Goal: Task Accomplishment & Management: Complete application form

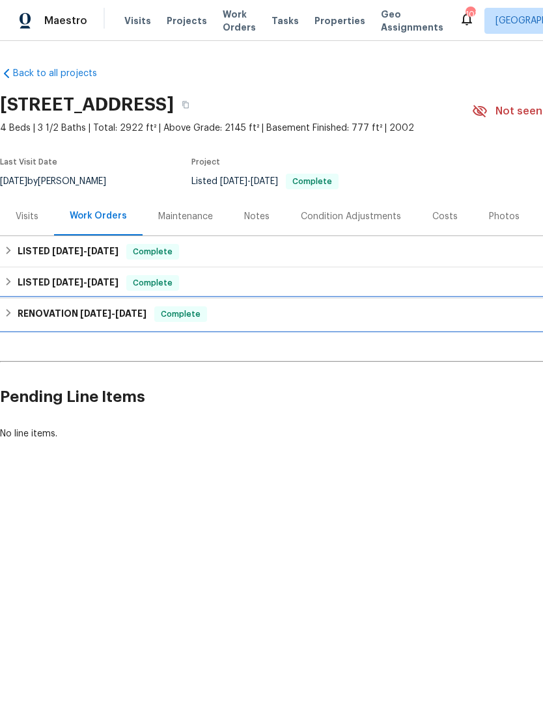
click at [202, 327] on div "RENOVATION 4/22/25 - 5/17/25 Complete" at bounding box center [367, 314] width 735 height 31
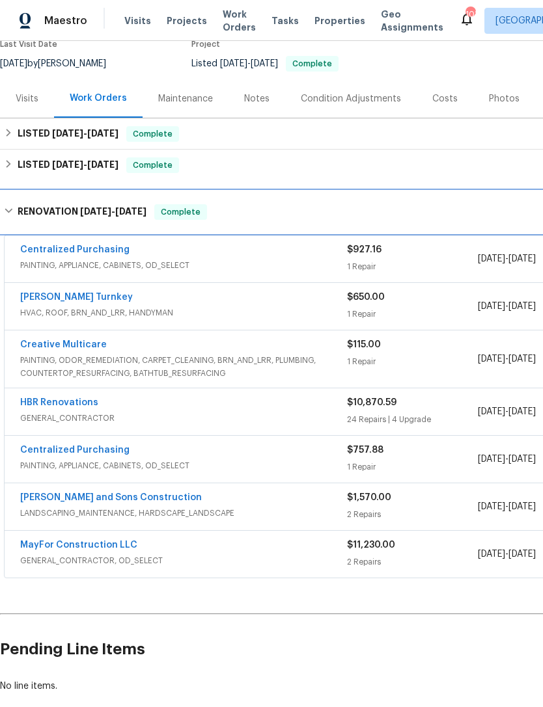
scroll to position [118, 0]
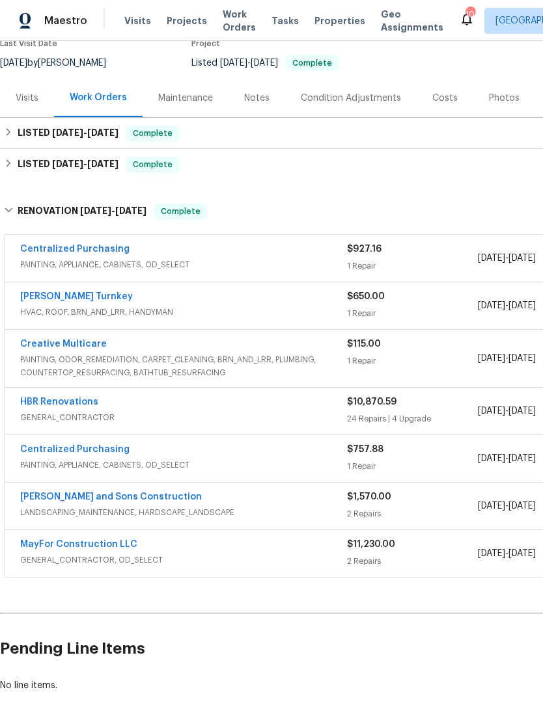
click at [272, 510] on span "LANDSCAPING_MAINTENANCE, HARDSCAPE_LANDSCAPE" at bounding box center [183, 512] width 327 height 13
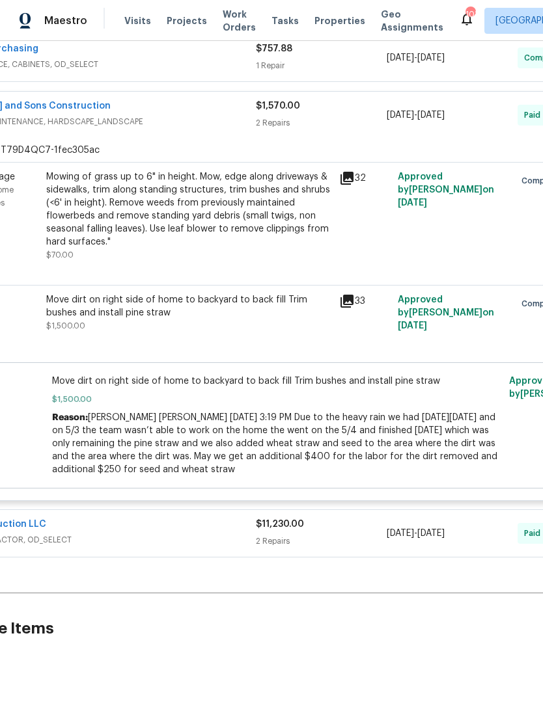
scroll to position [516, 87]
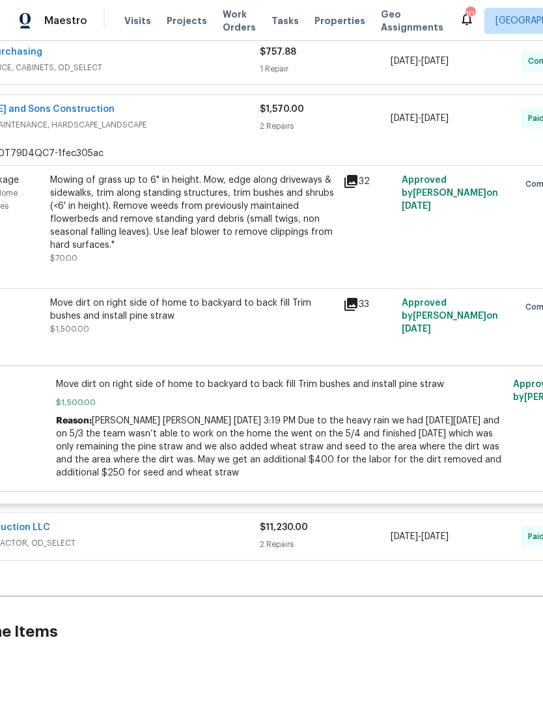
click at [357, 310] on icon at bounding box center [351, 305] width 16 height 16
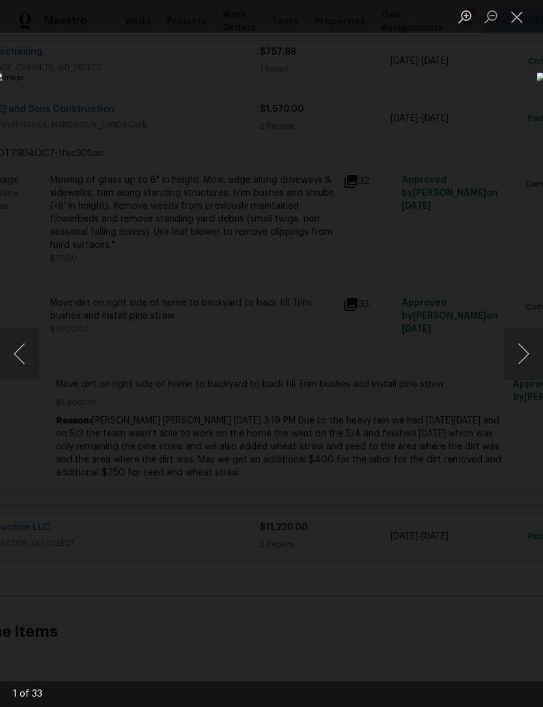
click at [516, 354] on button "Next image" at bounding box center [523, 354] width 39 height 52
click at [507, 355] on button "Next image" at bounding box center [523, 354] width 39 height 52
click at [508, 353] on button "Next image" at bounding box center [523, 354] width 39 height 52
click at [512, 354] on button "Next image" at bounding box center [523, 354] width 39 height 52
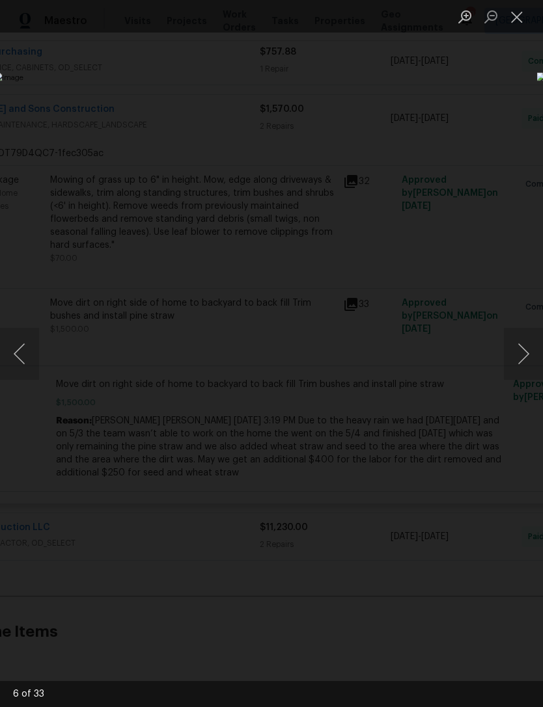
click at [517, 360] on button "Next image" at bounding box center [523, 354] width 39 height 52
click at [517, 355] on button "Next image" at bounding box center [523, 354] width 39 height 52
click at [517, 351] on button "Next image" at bounding box center [523, 354] width 39 height 52
click at [518, 355] on button "Next image" at bounding box center [523, 354] width 39 height 52
click at [514, 353] on button "Next image" at bounding box center [523, 354] width 39 height 52
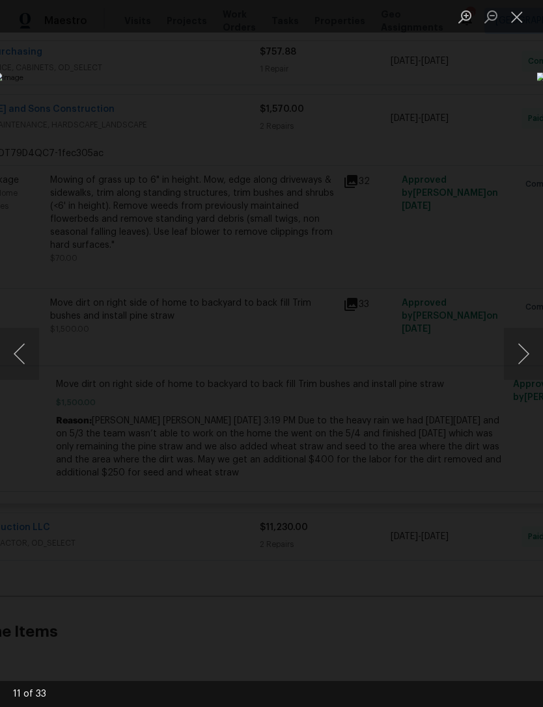
click at [510, 360] on button "Next image" at bounding box center [523, 354] width 39 height 52
click at [515, 357] on button "Next image" at bounding box center [523, 354] width 39 height 52
click at [489, 90] on div "Lightbox" at bounding box center [271, 353] width 543 height 707
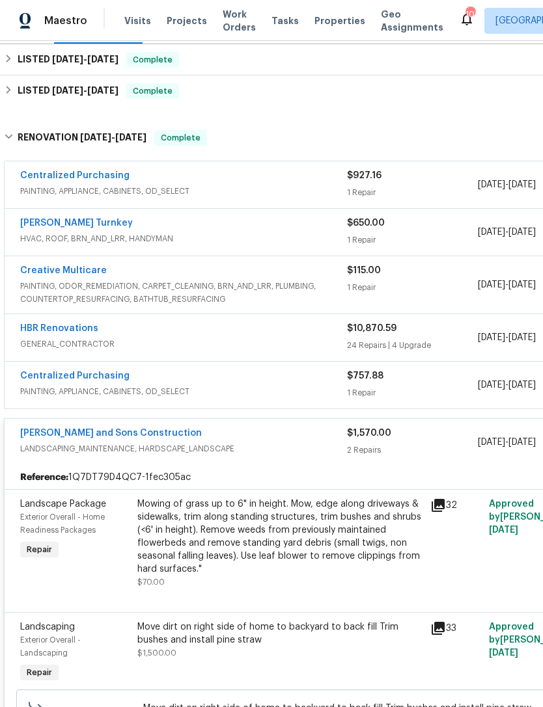
scroll to position [190, 0]
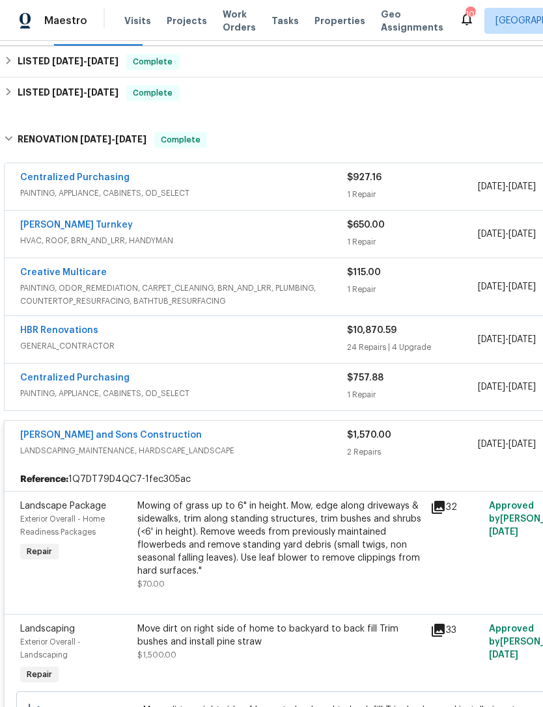
click at [312, 327] on div "HBR Renovations" at bounding box center [183, 332] width 327 height 16
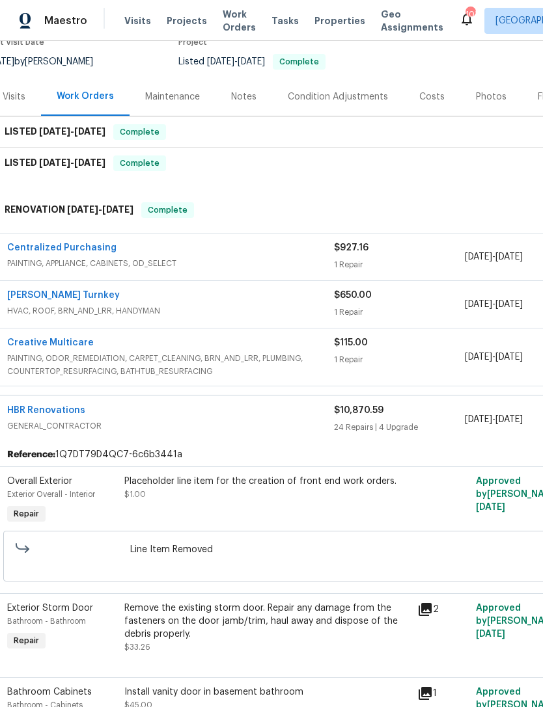
scroll to position [120, 12]
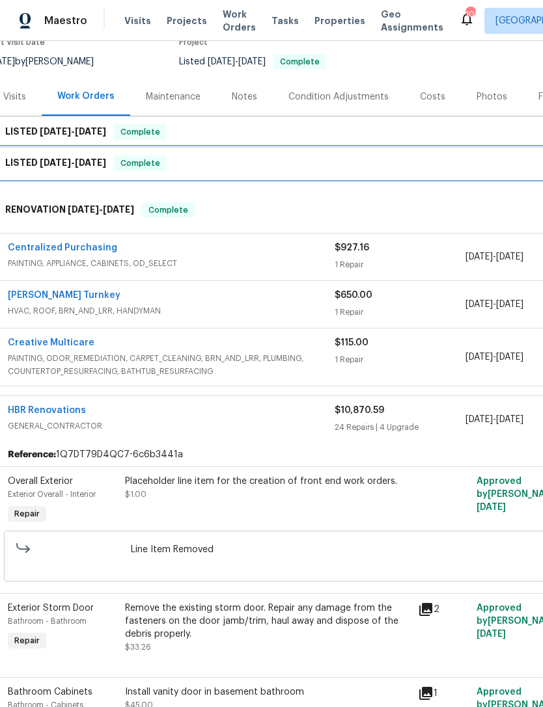
click at [409, 159] on div "LISTED 5/21/25 - 5/22/25 Complete" at bounding box center [356, 164] width 728 height 16
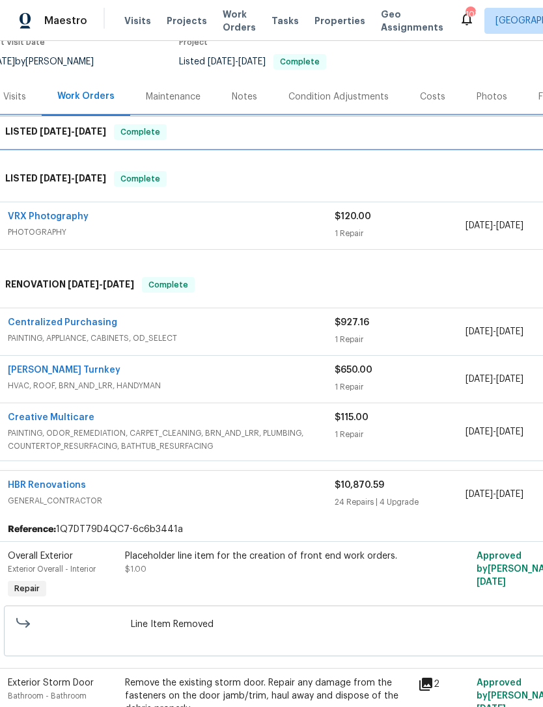
click at [422, 125] on div "LISTED 5/30/25 - 6/9/25 Complete" at bounding box center [356, 132] width 728 height 16
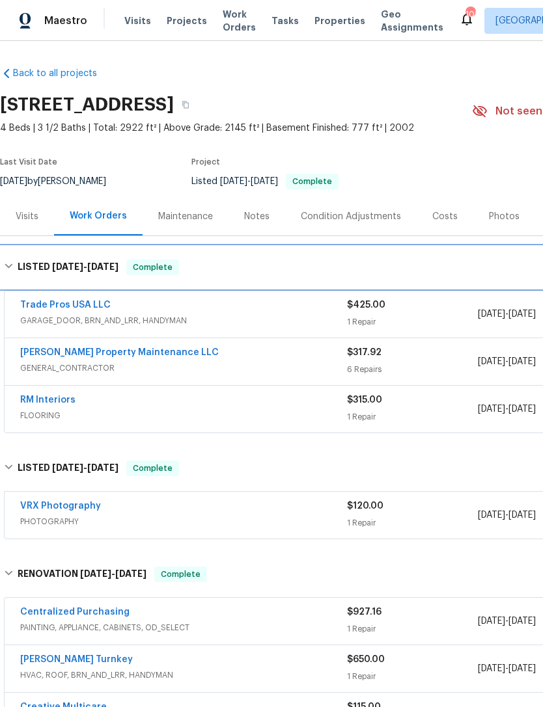
scroll to position [0, 0]
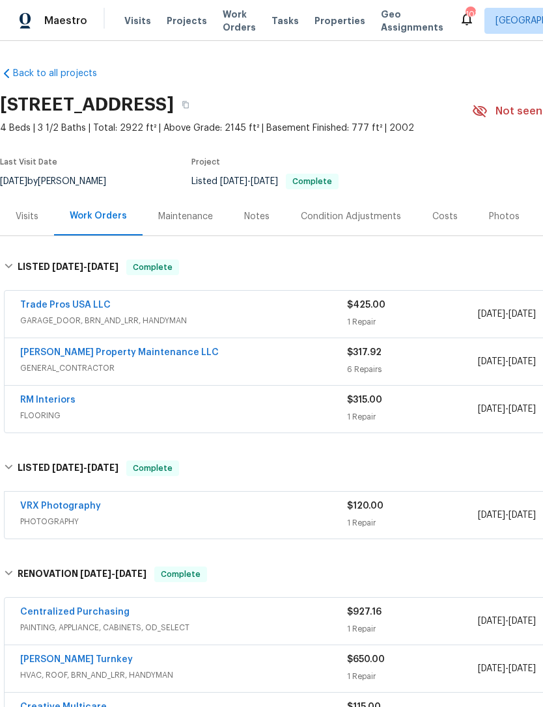
click at [252, 222] on div "Notes" at bounding box center [256, 216] width 25 height 13
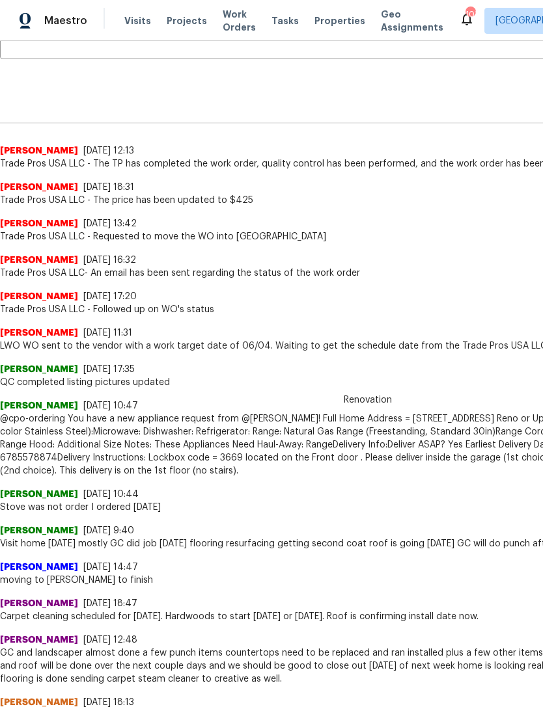
scroll to position [278, 0]
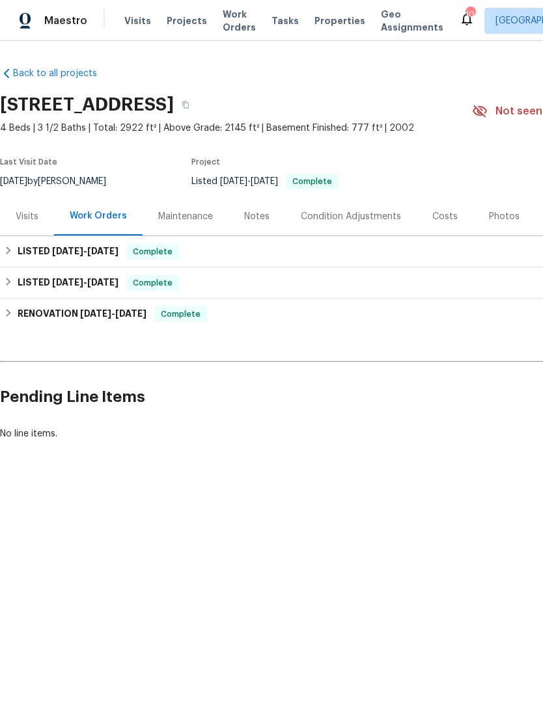
click at [31, 218] on div "Visits" at bounding box center [27, 216] width 23 height 13
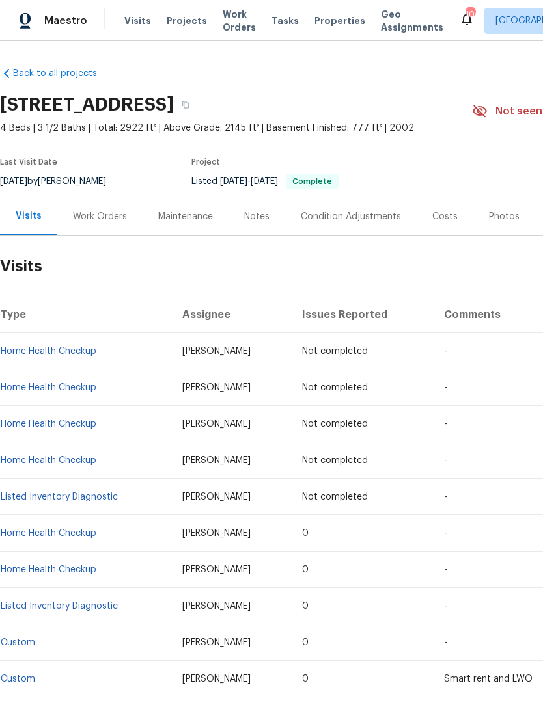
click at [94, 216] on div "Work Orders" at bounding box center [100, 216] width 54 height 13
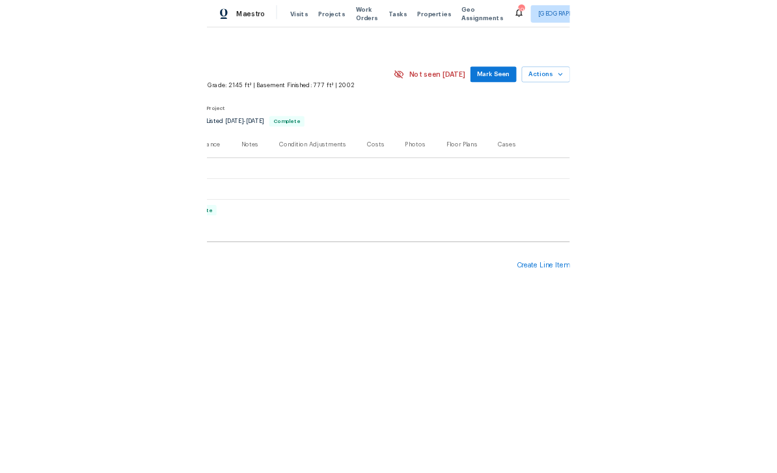
scroll to position [0, 193]
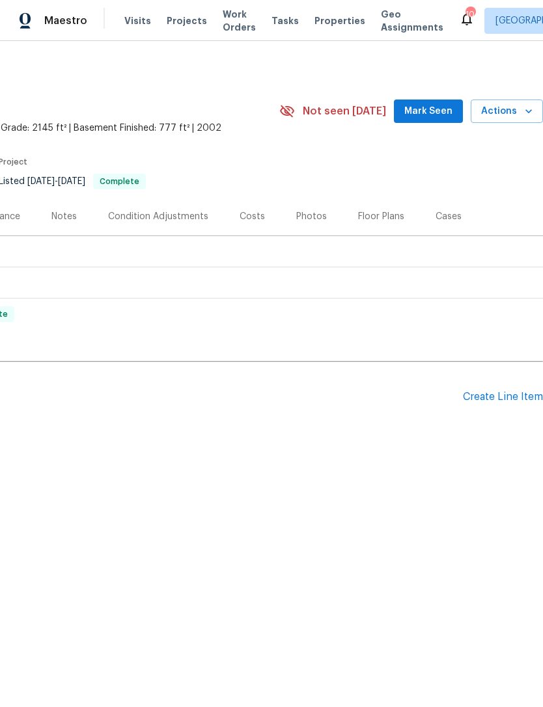
click at [504, 398] on div "Create Line Item" at bounding box center [503, 397] width 80 height 12
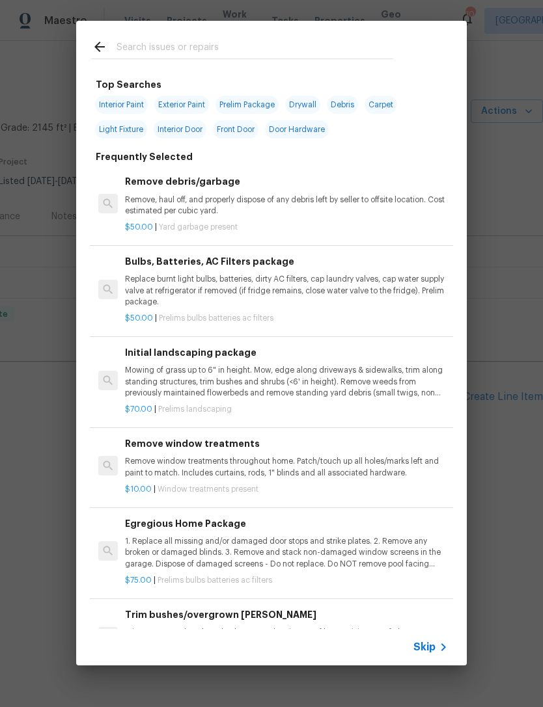
click at [280, 48] on input "text" at bounding box center [255, 49] width 276 height 20
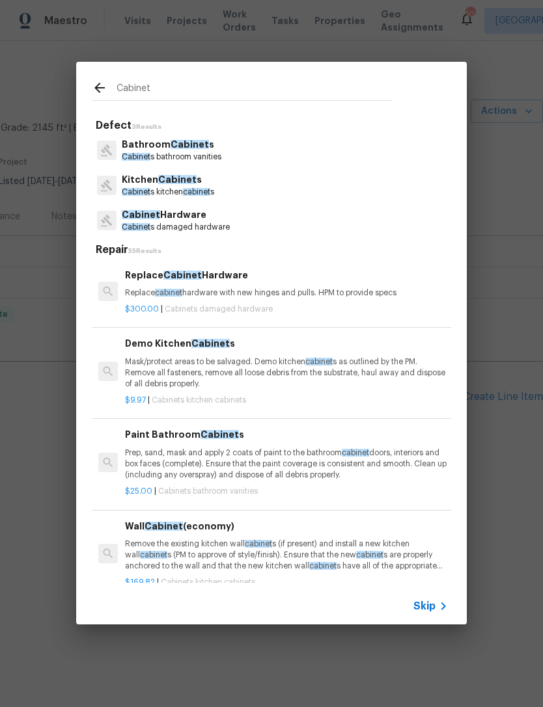
type input "Cabinet"
click at [226, 187] on div "Kitchen Cabinet s Cabinet s kitchen cabinet s" at bounding box center [271, 185] width 359 height 35
click at [214, 185] on p "Kitchen Cabinet s" at bounding box center [168, 180] width 92 height 14
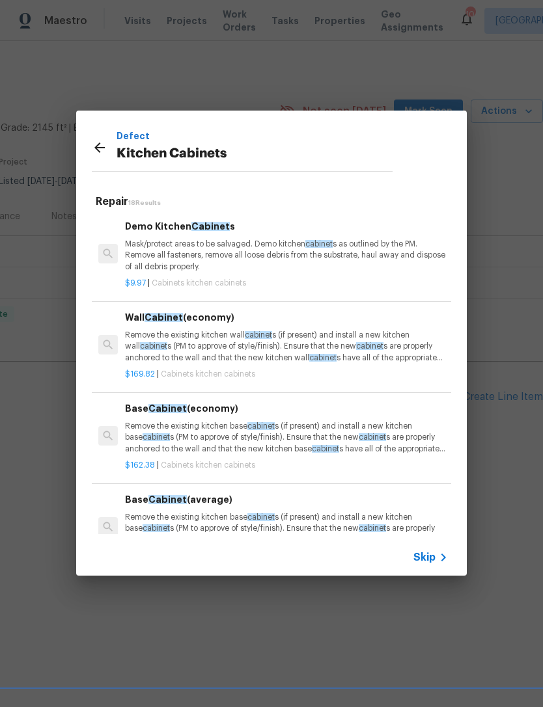
click at [295, 426] on p "Remove the existing kitchen base cabinet s (if present) and install a new kitch…" at bounding box center [286, 437] width 323 height 33
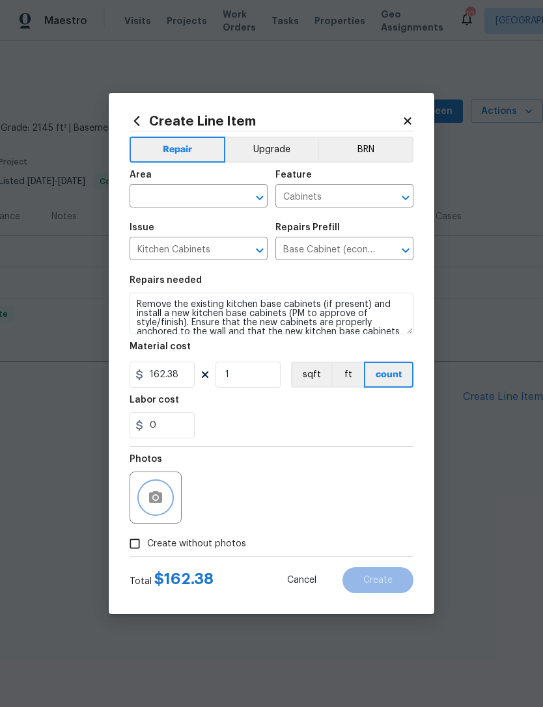
click at [156, 502] on icon "button" at bounding box center [156, 498] width 16 height 16
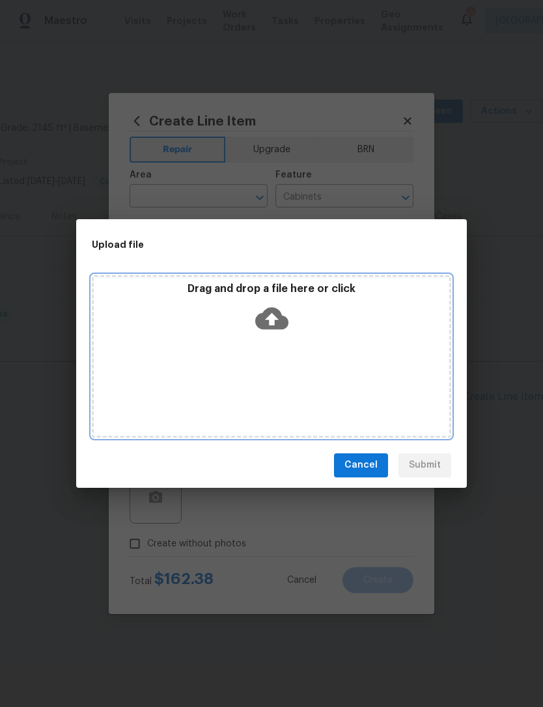
click at [332, 324] on div "Drag and drop a file here or click" at bounding box center [271, 310] width 355 height 56
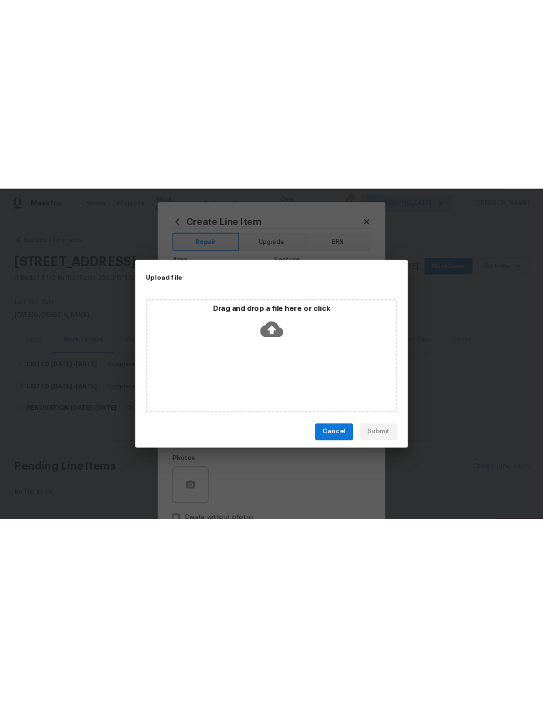
scroll to position [0, 0]
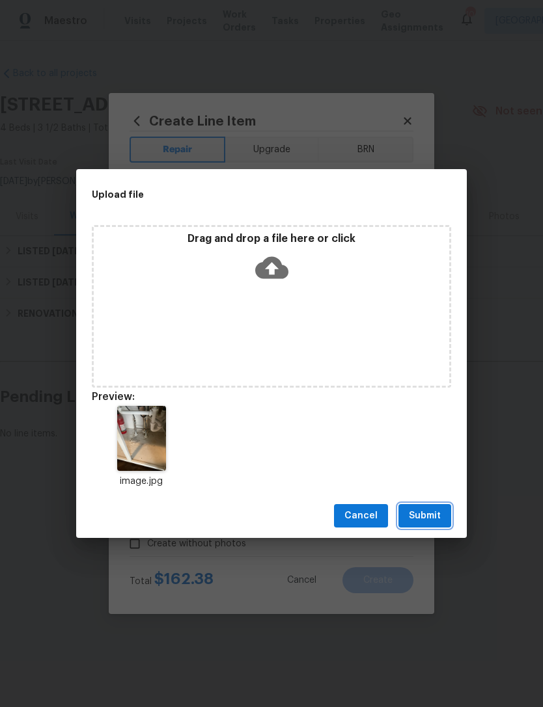
click at [435, 512] on span "Submit" at bounding box center [425, 516] width 32 height 16
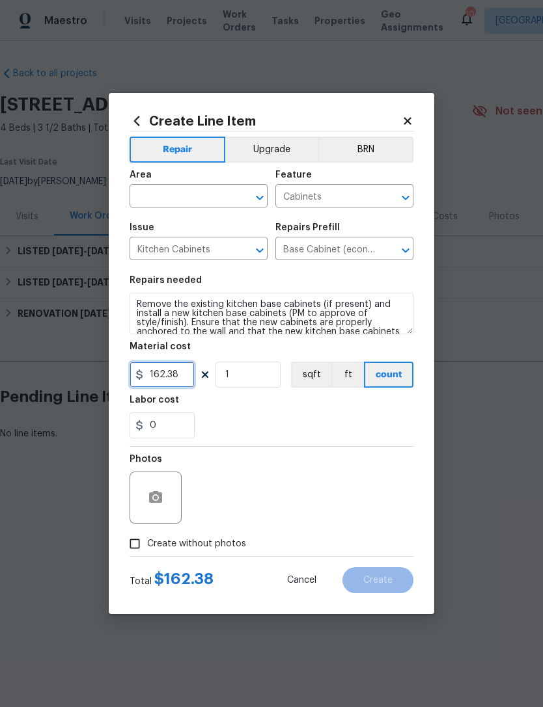
click at [159, 376] on input "162.38" at bounding box center [162, 375] width 65 height 26
click at [175, 377] on input "1.38" at bounding box center [162, 375] width 65 height 26
type input "190"
click at [301, 423] on div "0" at bounding box center [272, 426] width 284 height 26
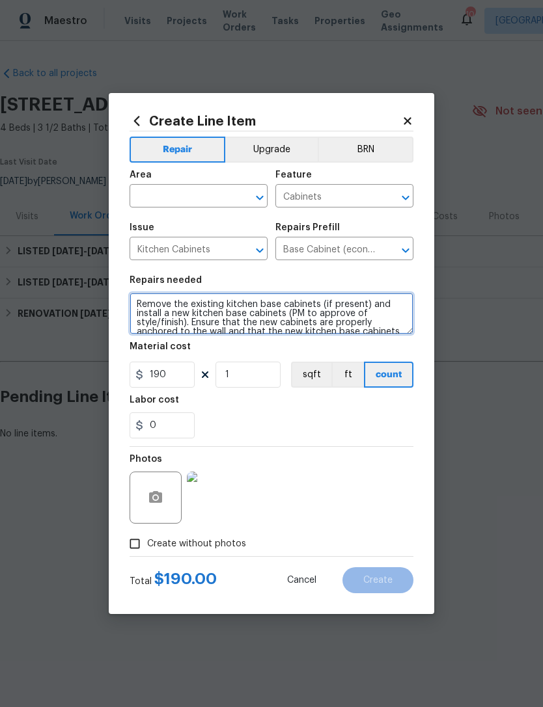
click at [140, 308] on textarea "Remove the existing kitchen base cabinets (if present) and install a new kitche…" at bounding box center [272, 314] width 284 height 42
click at [165, 305] on textarea "Remove the existing kitchen base cabinets (if present) and install a new kitche…" at bounding box center [272, 314] width 284 height 42
type textarea "DO NOT OVERLAY, REMOVE INSTALL NEW CABINET BASE. Remove the existing kitchen ba…"
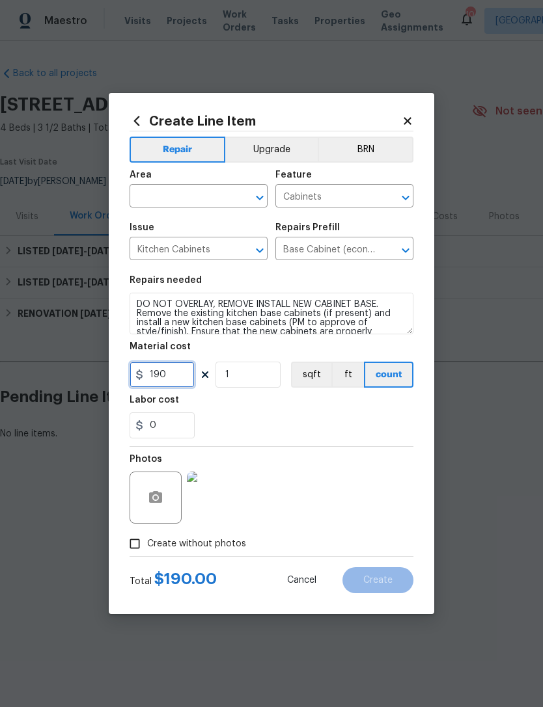
click at [174, 379] on input "190" at bounding box center [162, 375] width 65 height 26
type input "220"
click at [318, 424] on div "0" at bounding box center [272, 426] width 284 height 26
click at [188, 193] on input "text" at bounding box center [181, 197] width 102 height 20
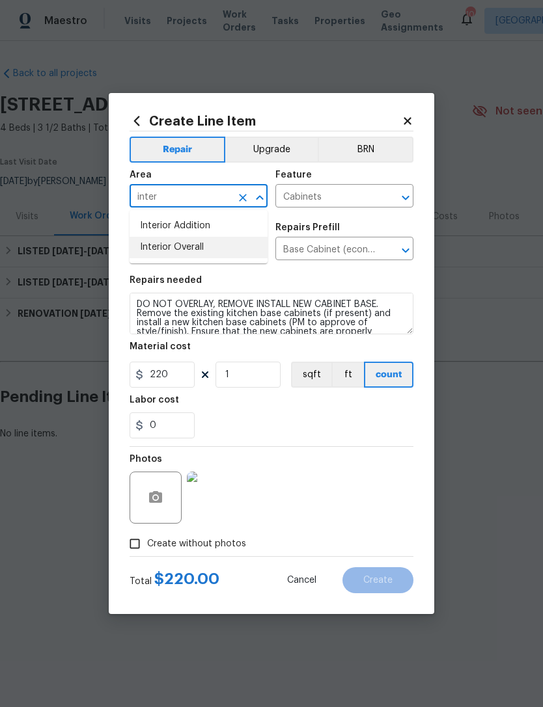
click at [210, 249] on li "Interior Overall" at bounding box center [199, 247] width 138 height 21
type input "Interior Overall"
click at [310, 426] on div "0" at bounding box center [272, 426] width 284 height 26
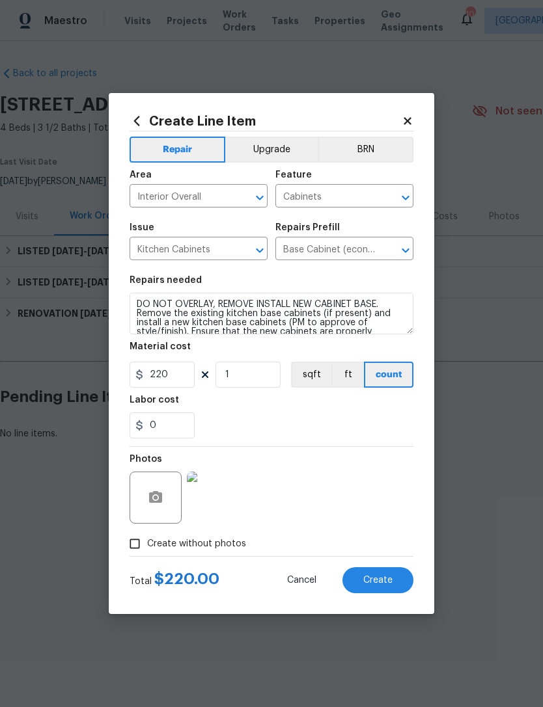
click at [385, 579] on span "Create" at bounding box center [377, 581] width 29 height 10
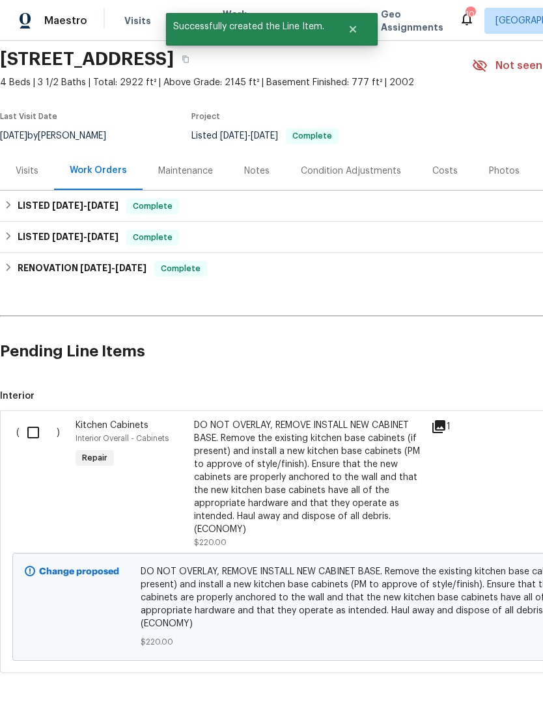
scroll to position [46, 0]
click at [35, 440] on input "checkbox" at bounding box center [38, 432] width 37 height 27
checkbox input "true"
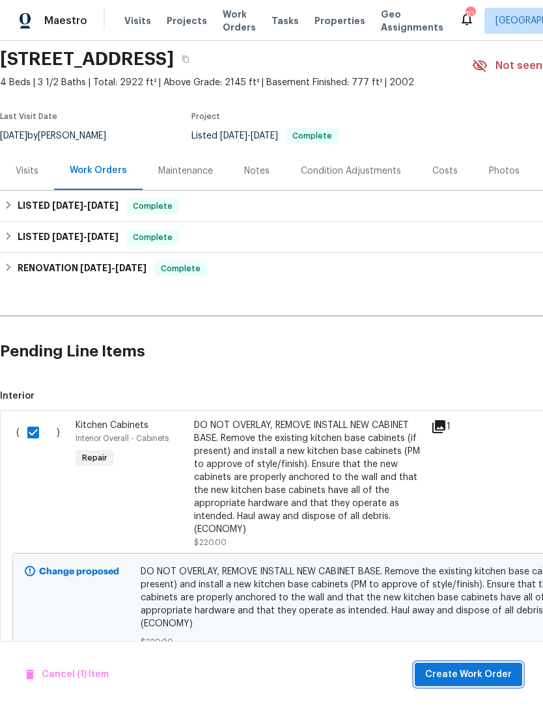
click at [460, 668] on span "Create Work Order" at bounding box center [468, 675] width 87 height 16
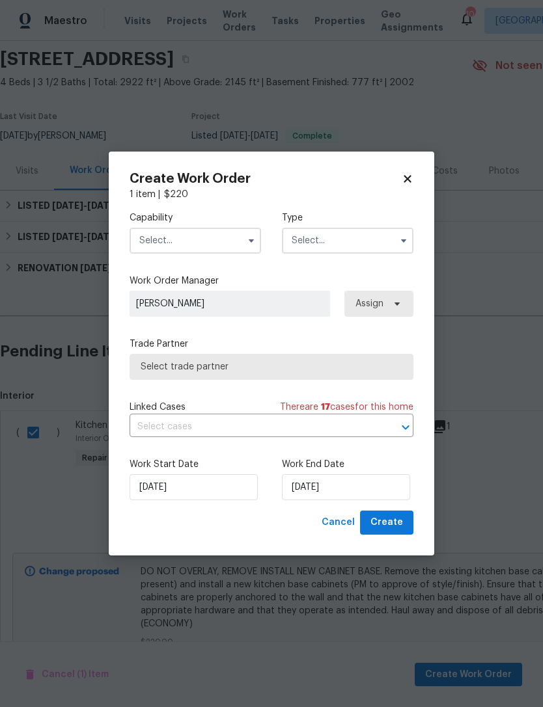
click at [210, 235] on input "text" at bounding box center [195, 241] width 131 height 26
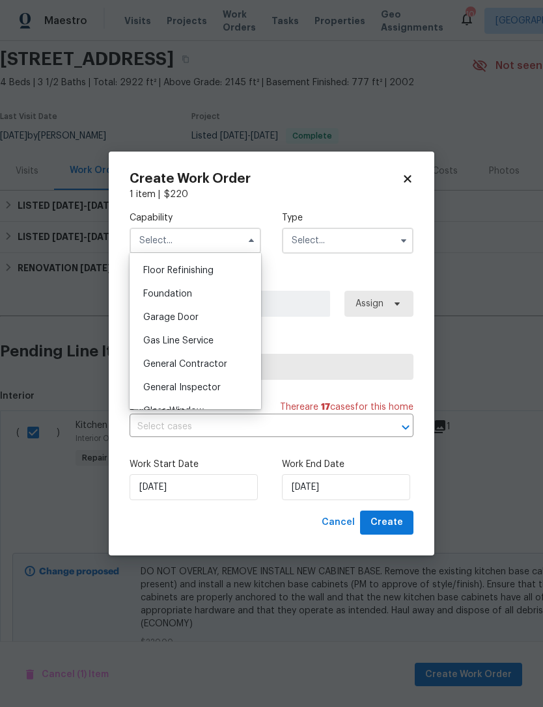
scroll to position [527, 0]
click at [202, 367] on span "General Contractor" at bounding box center [185, 363] width 84 height 9
type input "General Contractor"
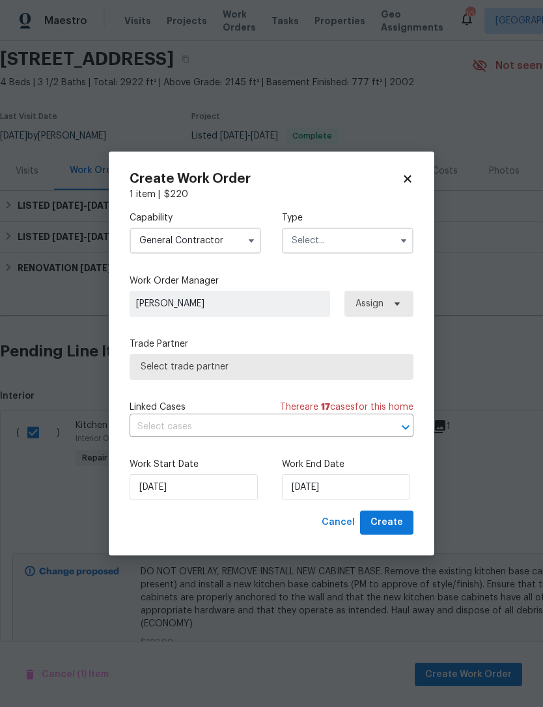
click at [330, 249] on input "text" at bounding box center [347, 241] width 131 height 26
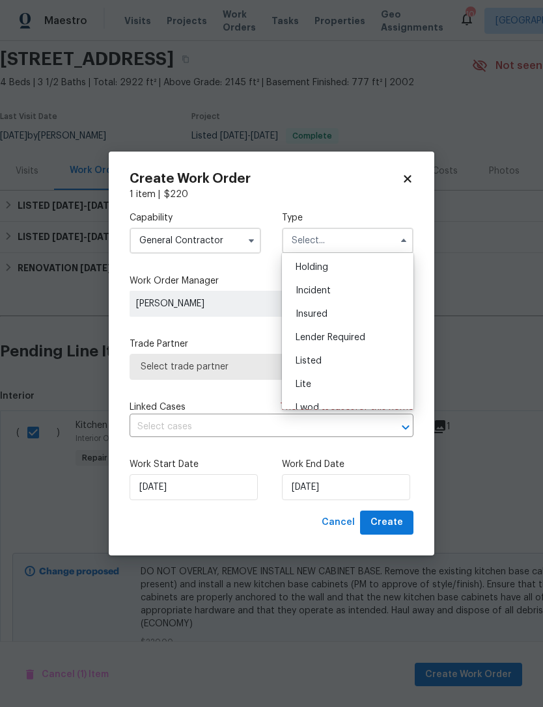
scroll to position [50, 0]
click at [327, 357] on div "Listed" at bounding box center [347, 358] width 125 height 23
type input "Listed"
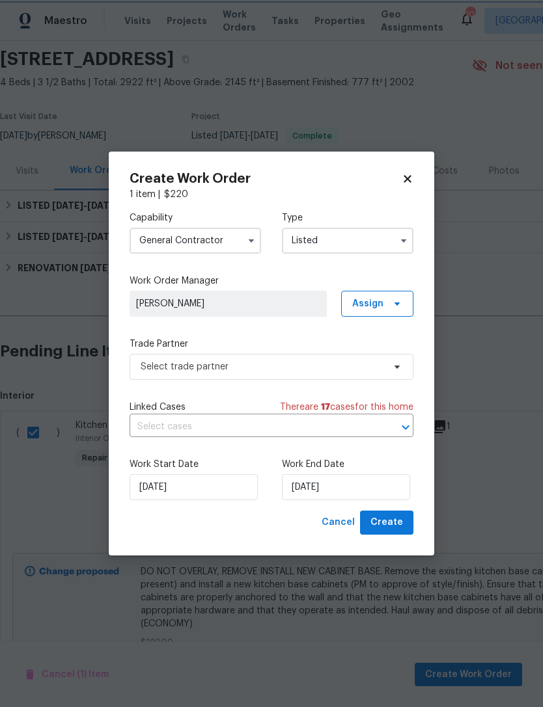
scroll to position [0, 0]
click at [382, 305] on span "Assign" at bounding box center [367, 303] width 31 height 13
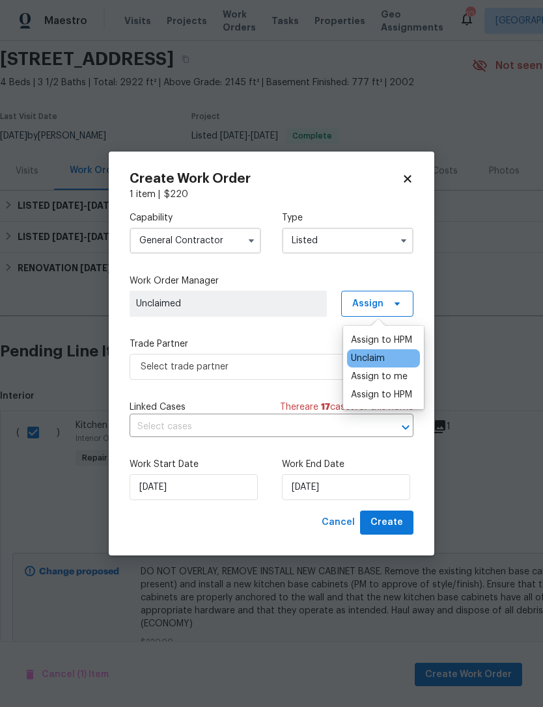
click at [391, 398] on div "Assign to HPM" at bounding box center [381, 395] width 61 height 13
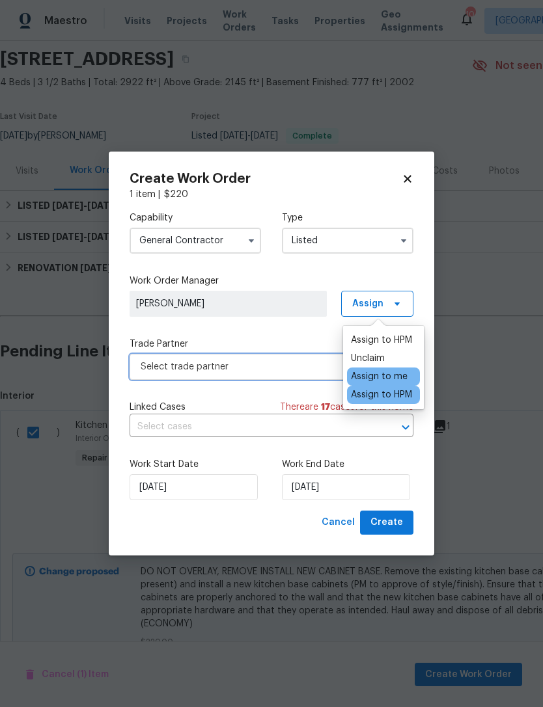
click at [274, 357] on span "Select trade partner" at bounding box center [272, 367] width 284 height 26
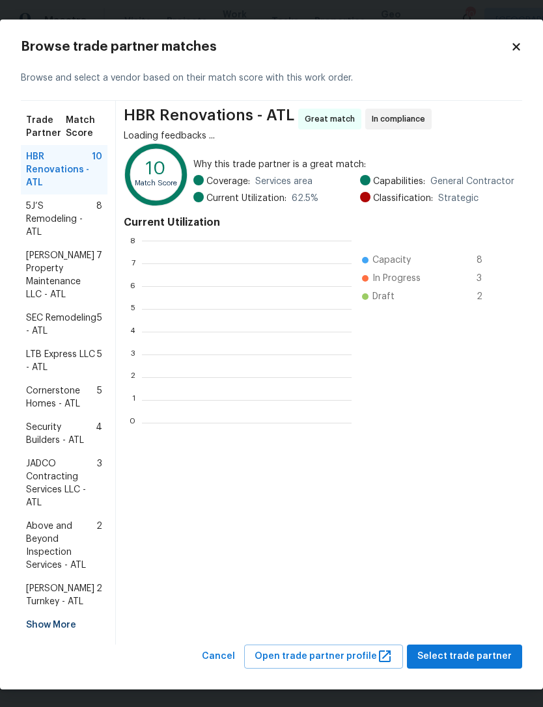
scroll to position [182, 210]
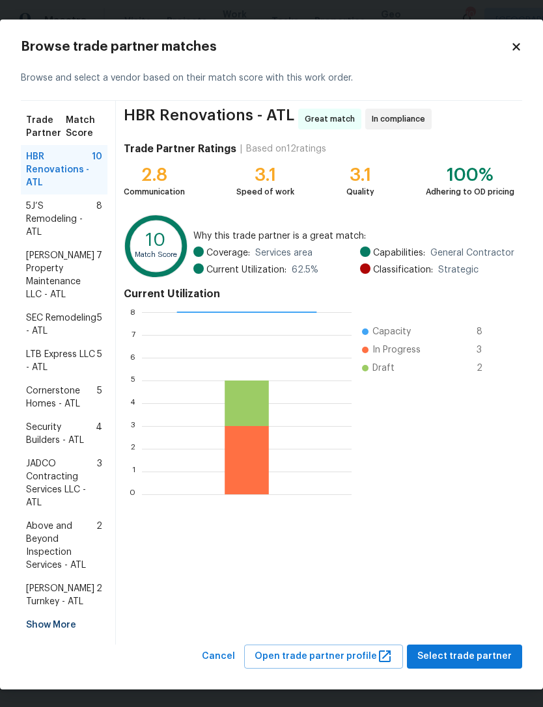
click at [62, 265] on span "[PERSON_NAME] Property Maintenance LLC - ATL" at bounding box center [61, 275] width 70 height 52
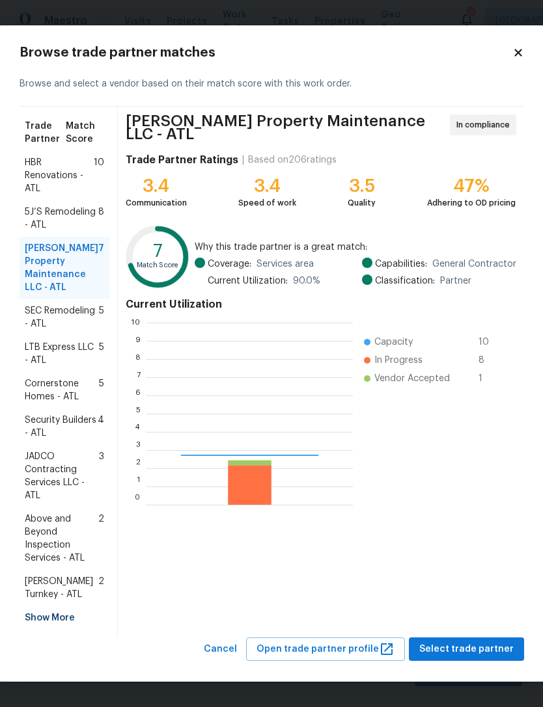
scroll to position [182, 206]
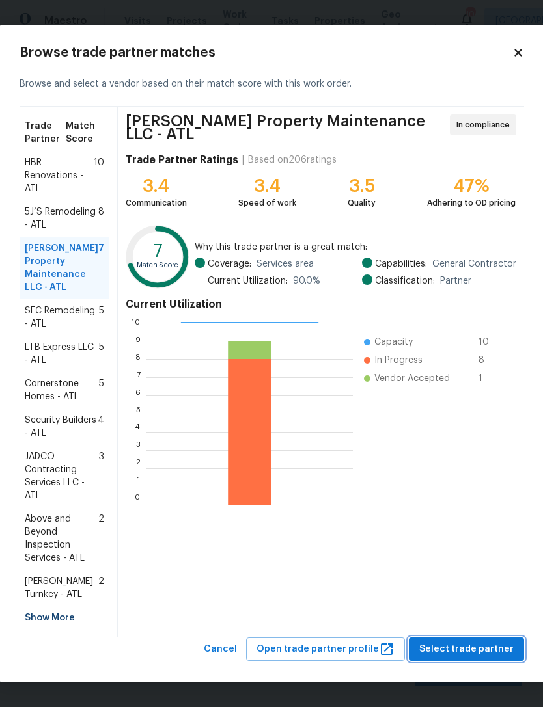
click at [478, 645] on span "Select trade partner" at bounding box center [466, 650] width 94 height 16
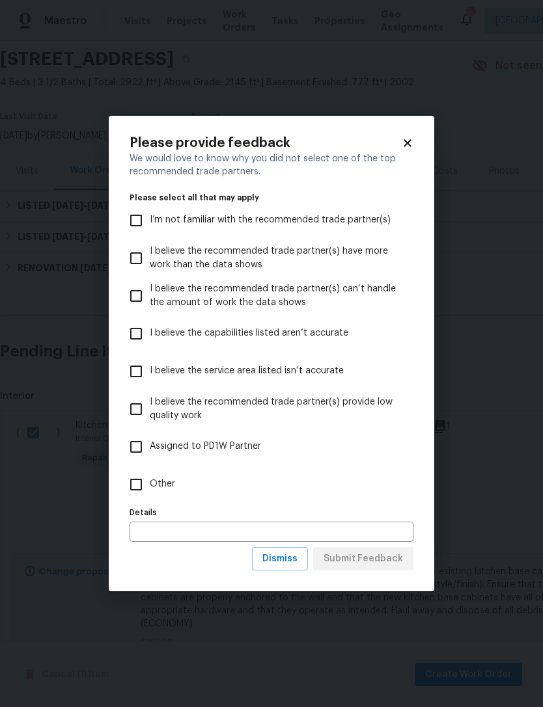
click at [229, 524] on input "text" at bounding box center [272, 532] width 284 height 20
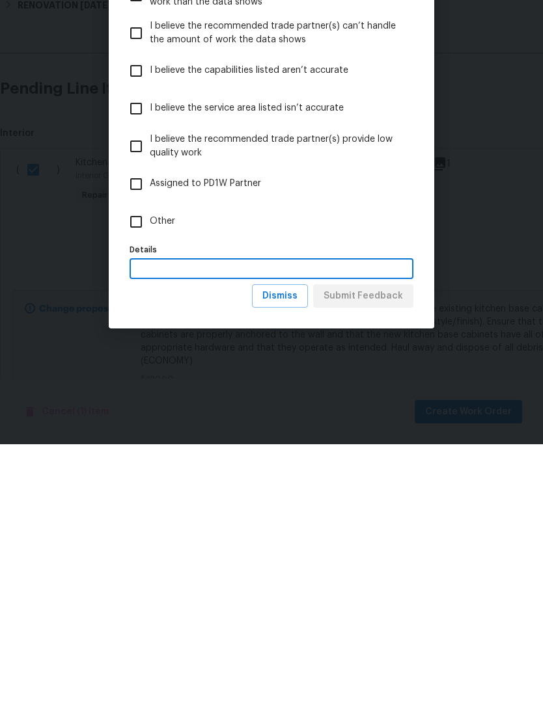
click at [181, 310] on div "Please provide feedback We would love to know why you did not select one of the…" at bounding box center [271, 354] width 325 height 476
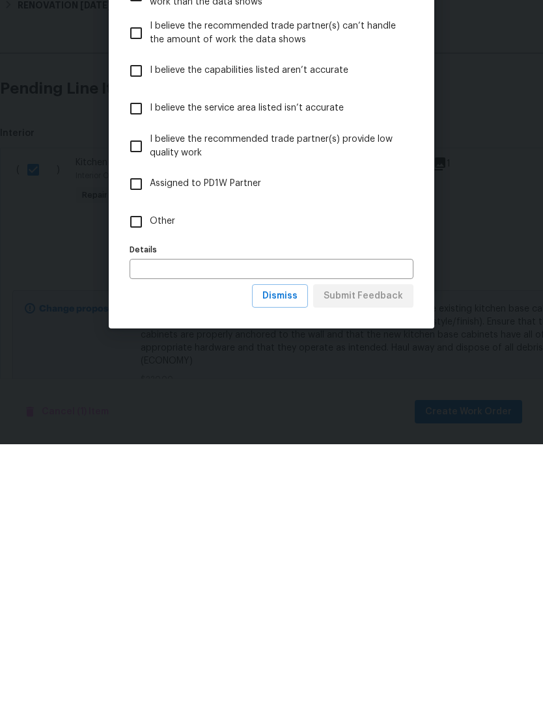
scroll to position [42, 0]
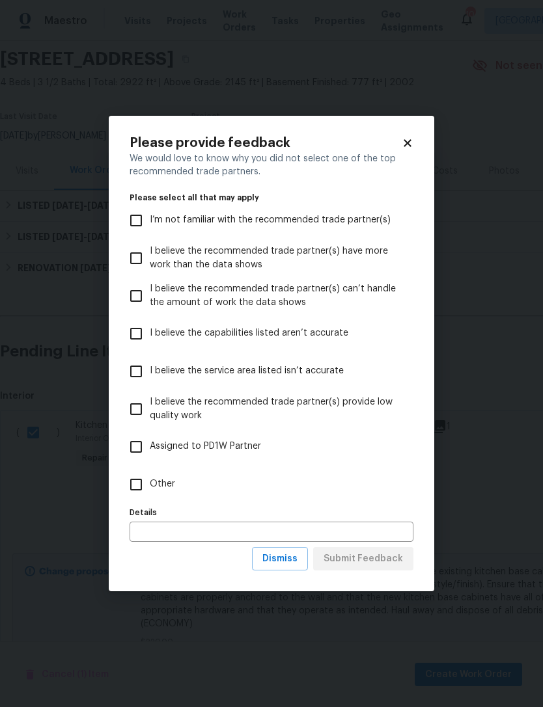
click at [135, 482] on input "Other" at bounding box center [135, 484] width 27 height 27
checkbox input "true"
click at [264, 530] on input "text" at bounding box center [272, 532] width 284 height 20
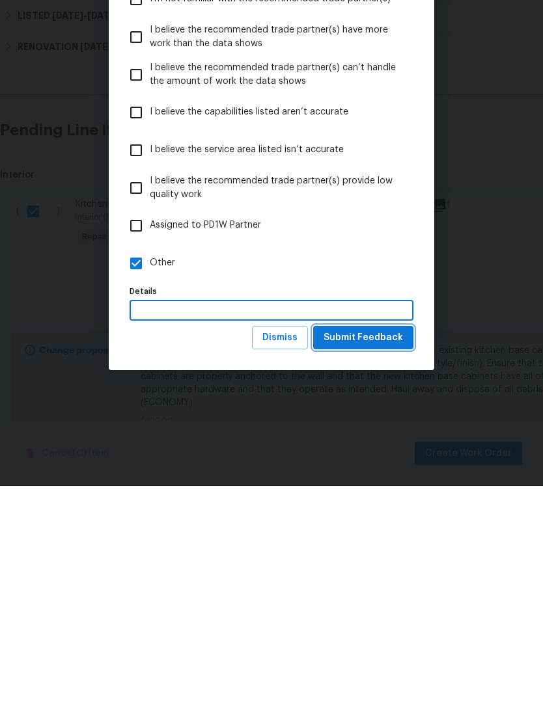
click at [370, 551] on span "Submit Feedback" at bounding box center [362, 559] width 79 height 16
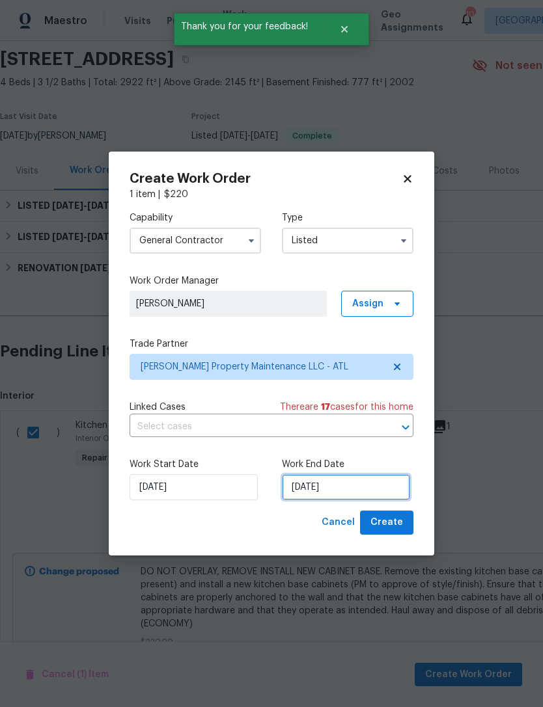
click at [313, 492] on input "[DATE]" at bounding box center [346, 487] width 128 height 26
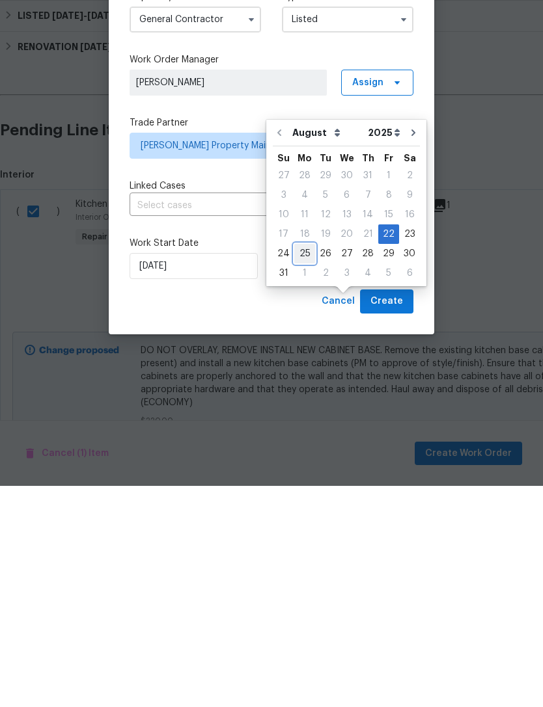
click at [302, 466] on div "25" at bounding box center [304, 475] width 21 height 18
type input "[DATE]"
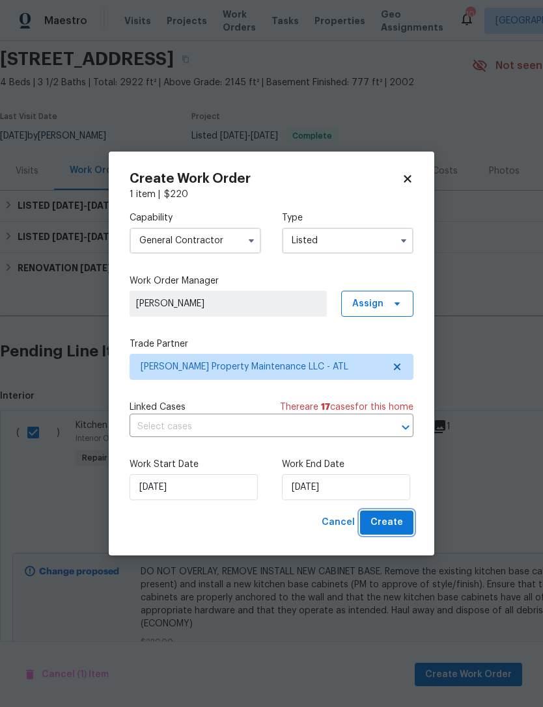
click at [392, 526] on span "Create" at bounding box center [386, 523] width 33 height 16
checkbox input "false"
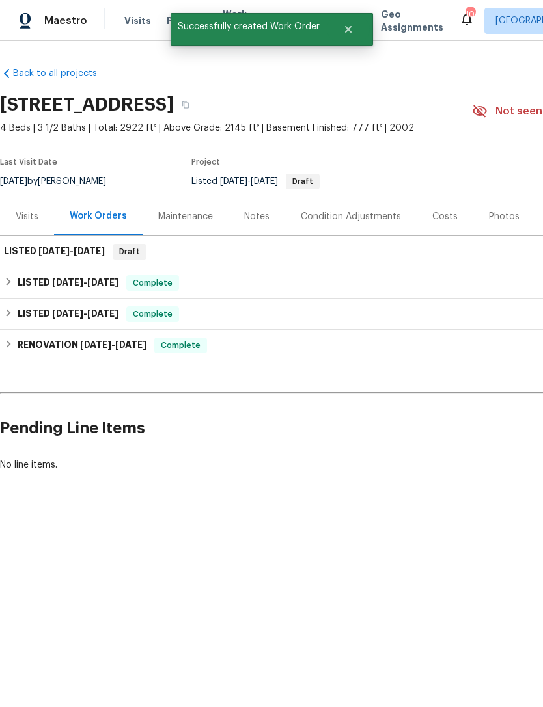
scroll to position [0, 0]
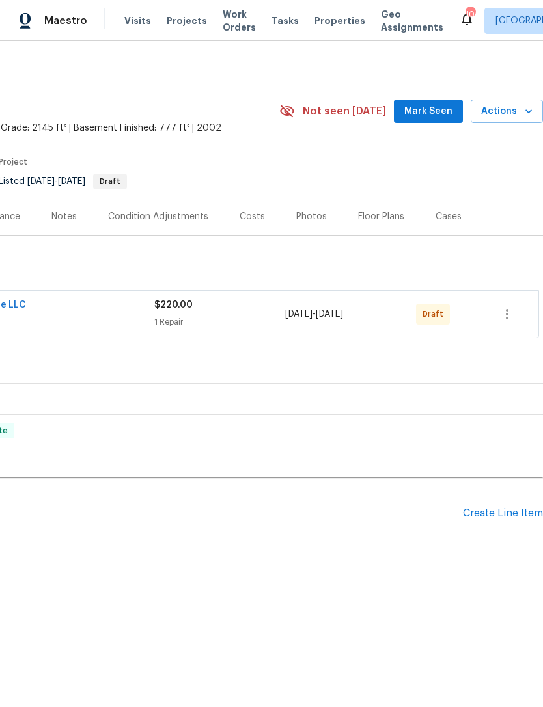
scroll to position [0, 193]
click at [508, 316] on icon "button" at bounding box center [507, 315] width 16 height 16
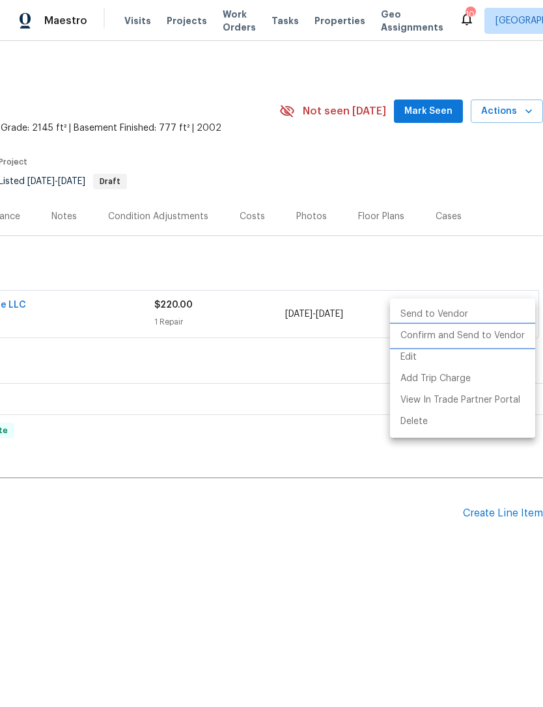
click at [490, 339] on li "Confirm and Send to Vendor" at bounding box center [462, 335] width 145 height 21
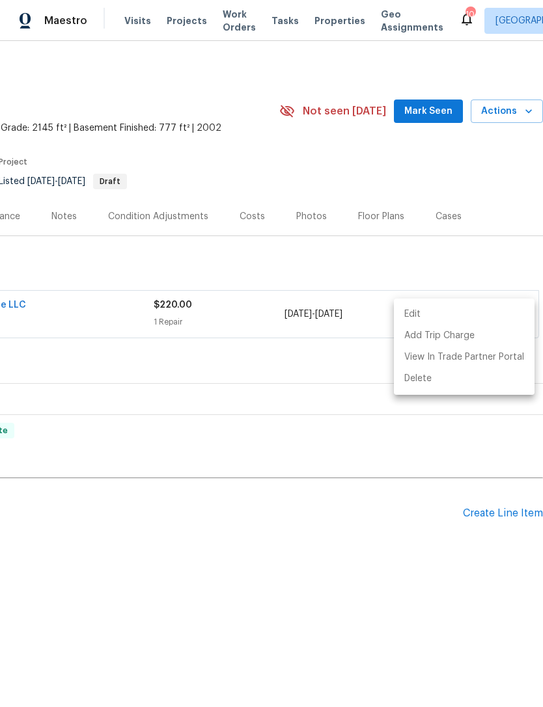
click at [295, 568] on div at bounding box center [271, 353] width 543 height 707
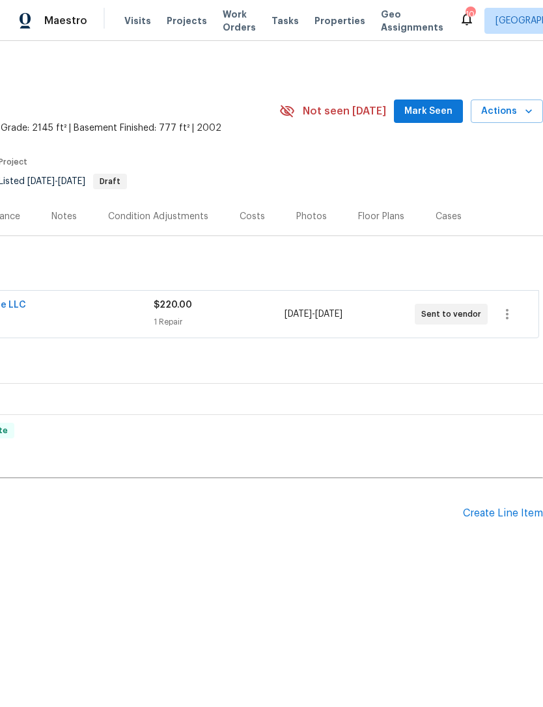
click at [424, 102] on button "Mark Seen" at bounding box center [428, 112] width 69 height 24
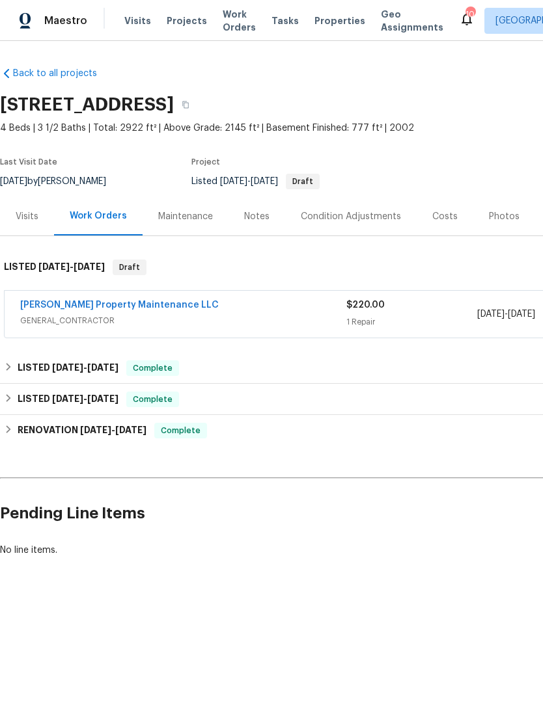
scroll to position [0, 0]
